Goal: Submit feedback/report problem

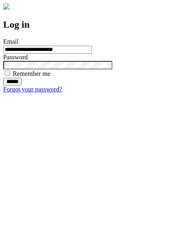
type input "**********"
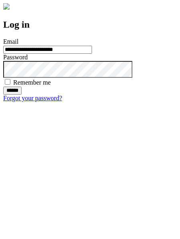
click at [22, 94] on input "******" at bounding box center [12, 90] width 18 height 8
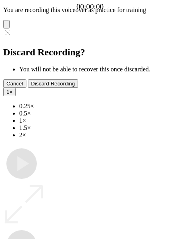
type input "**********"
